Goal: Task Accomplishment & Management: Use online tool/utility

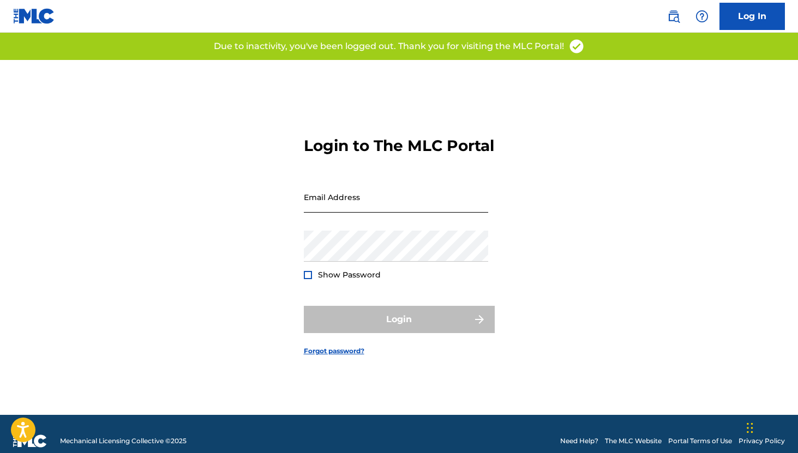
click at [352, 213] on input "Email Address" at bounding box center [396, 197] width 184 height 31
type input "[EMAIL_ADDRESS][DOMAIN_NAME]"
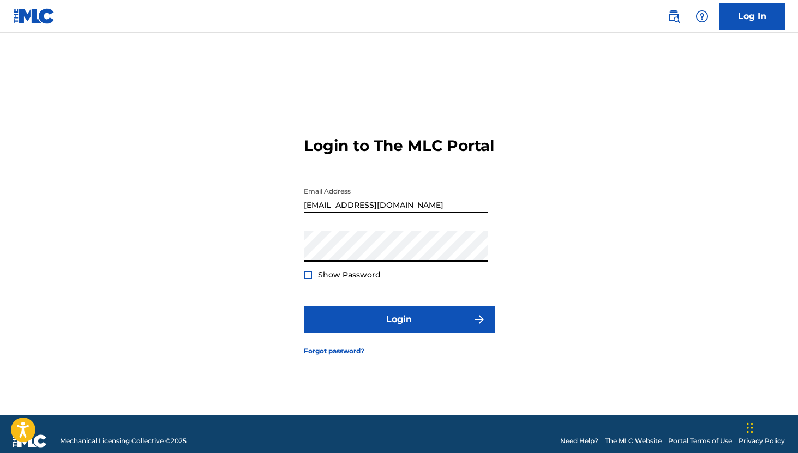
click at [304, 306] on button "Login" at bounding box center [399, 319] width 191 height 27
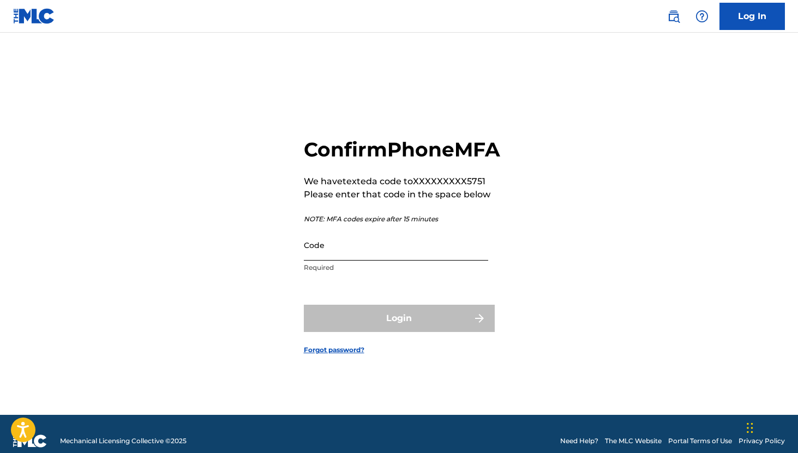
click at [450, 261] on input "Code" at bounding box center [396, 245] width 184 height 31
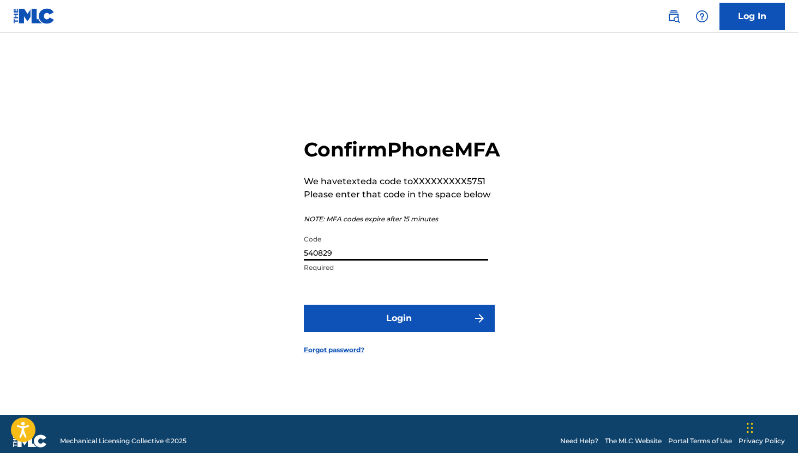
type input "540829"
click at [304, 305] on button "Login" at bounding box center [399, 318] width 191 height 27
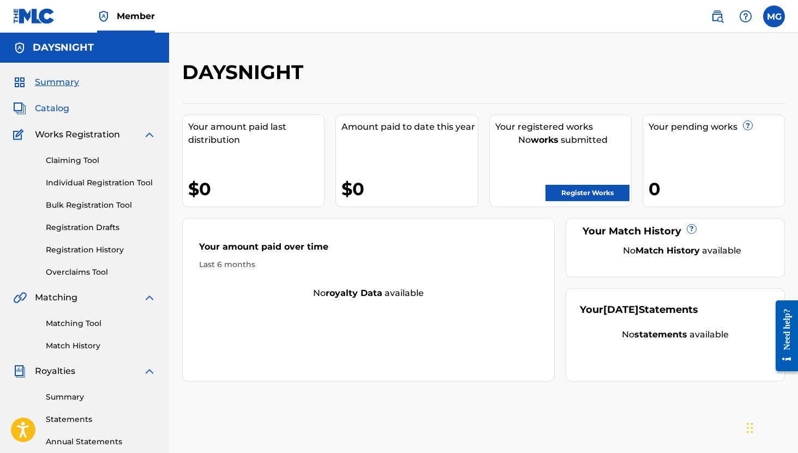
click at [63, 106] on span "Catalog" at bounding box center [52, 108] width 34 height 13
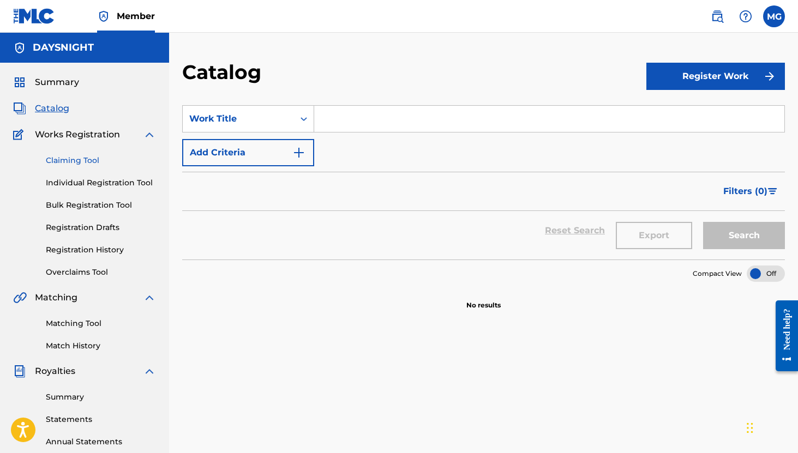
click at [83, 163] on link "Claiming Tool" at bounding box center [101, 160] width 110 height 11
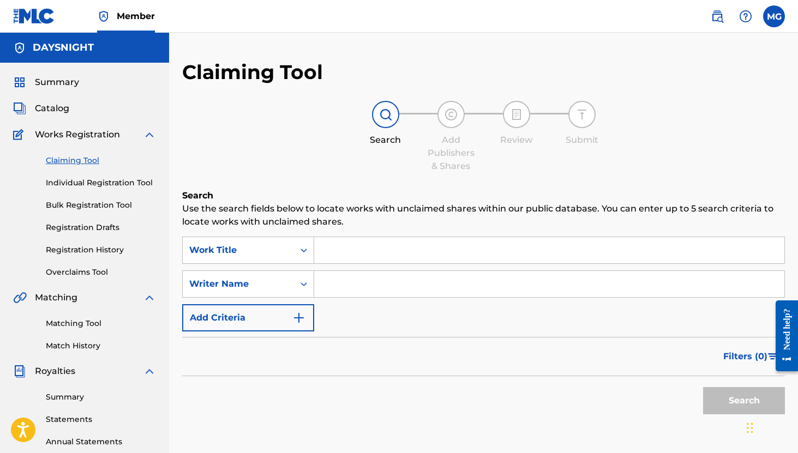
click at [363, 256] on input "Search Form" at bounding box center [549, 250] width 470 height 26
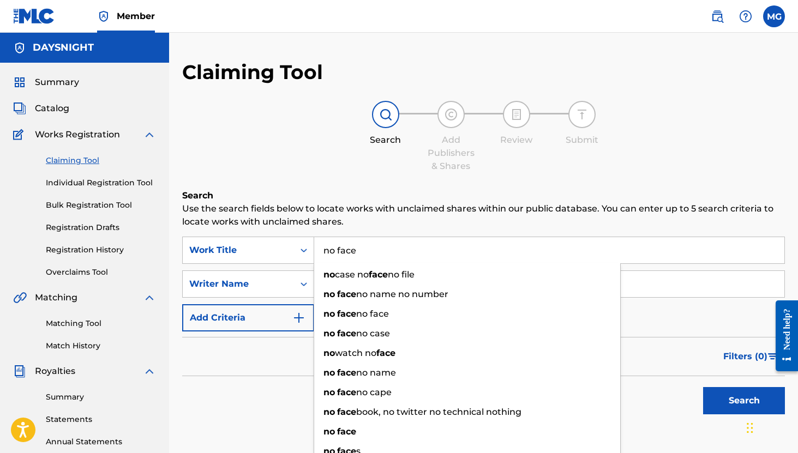
type input "no face"
click at [683, 286] on input "Search Form" at bounding box center [549, 284] width 470 height 26
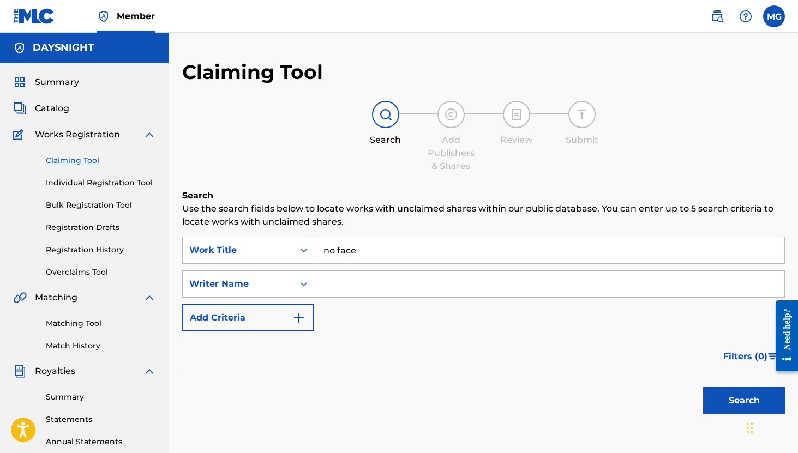
type input "l"
click at [703, 387] on button "Search" at bounding box center [744, 400] width 82 height 27
type input "[PERSON_NAME]"
click at [703, 387] on button "Search" at bounding box center [744, 400] width 82 height 27
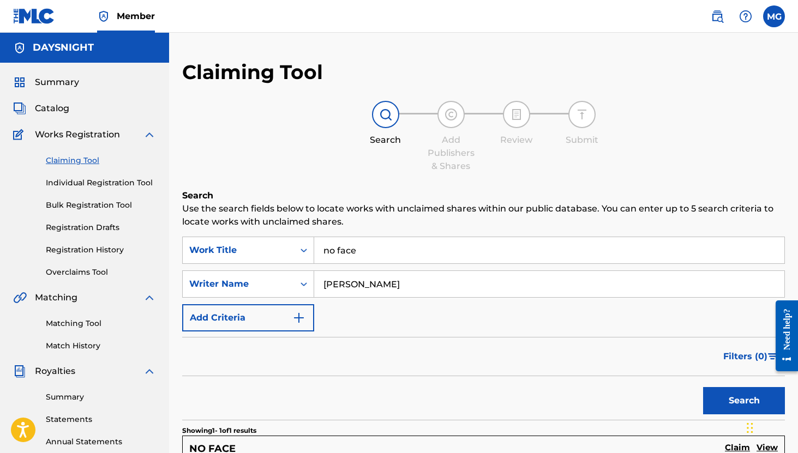
scroll to position [225, 0]
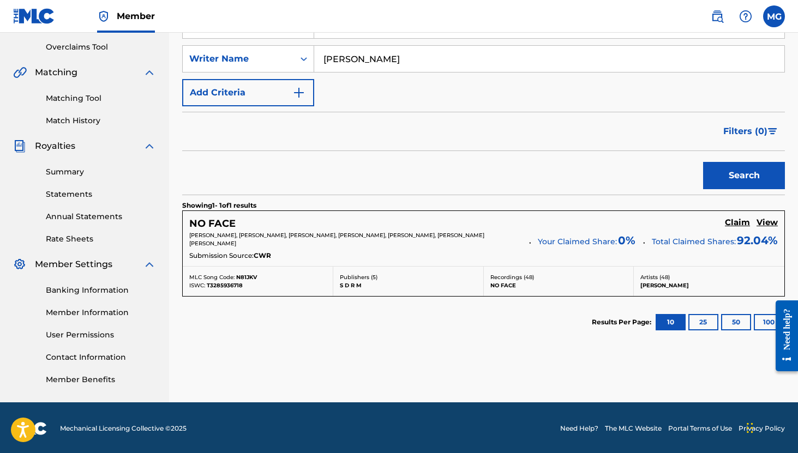
click at [353, 273] on p "Publishers ( 5 )" at bounding box center [408, 277] width 137 height 8
click at [761, 224] on h5 "View" at bounding box center [767, 223] width 21 height 10
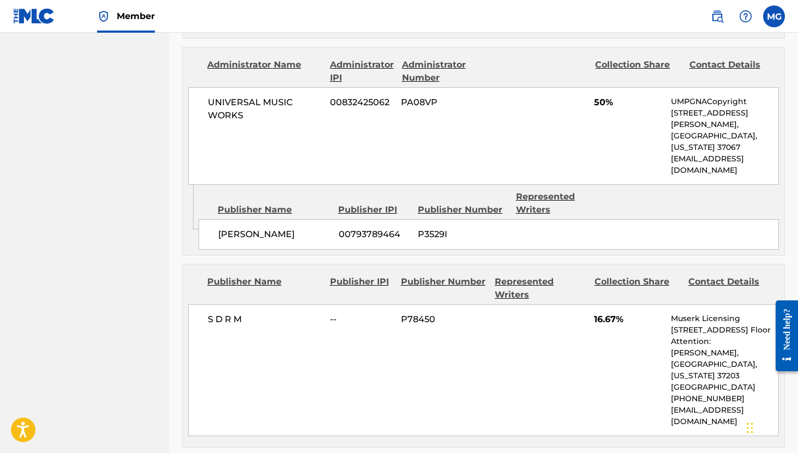
scroll to position [759, 0]
